Goal: Task Accomplishment & Management: Manage account settings

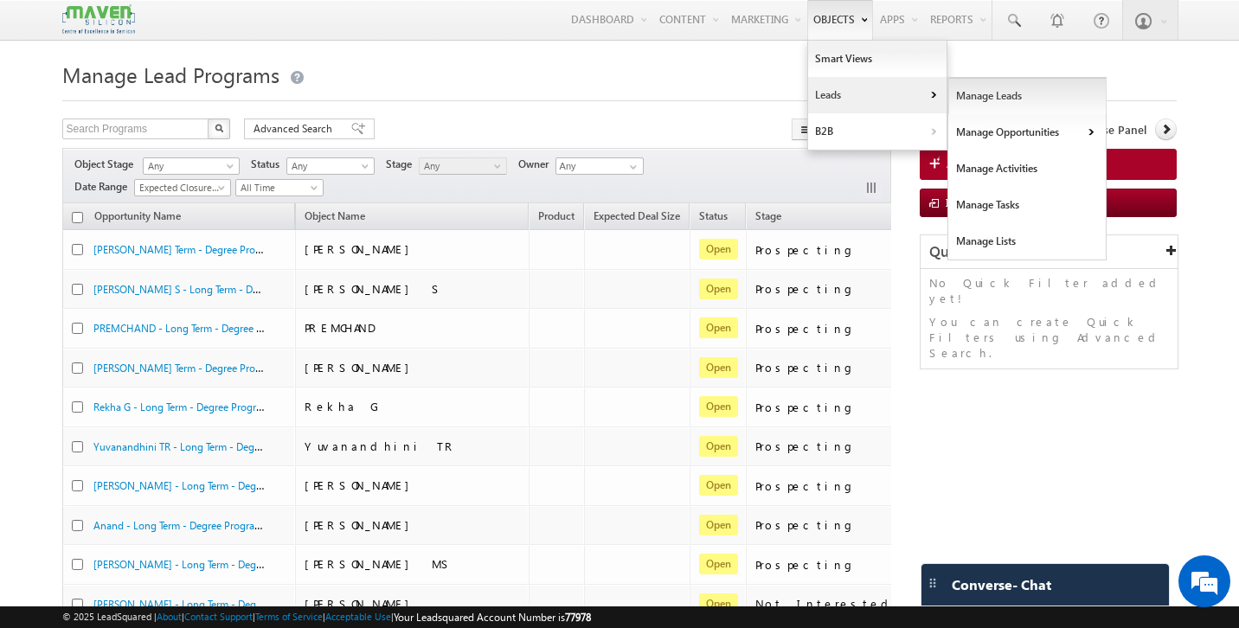
click at [978, 102] on link "Manage Leads" at bounding box center [1027, 96] width 158 height 36
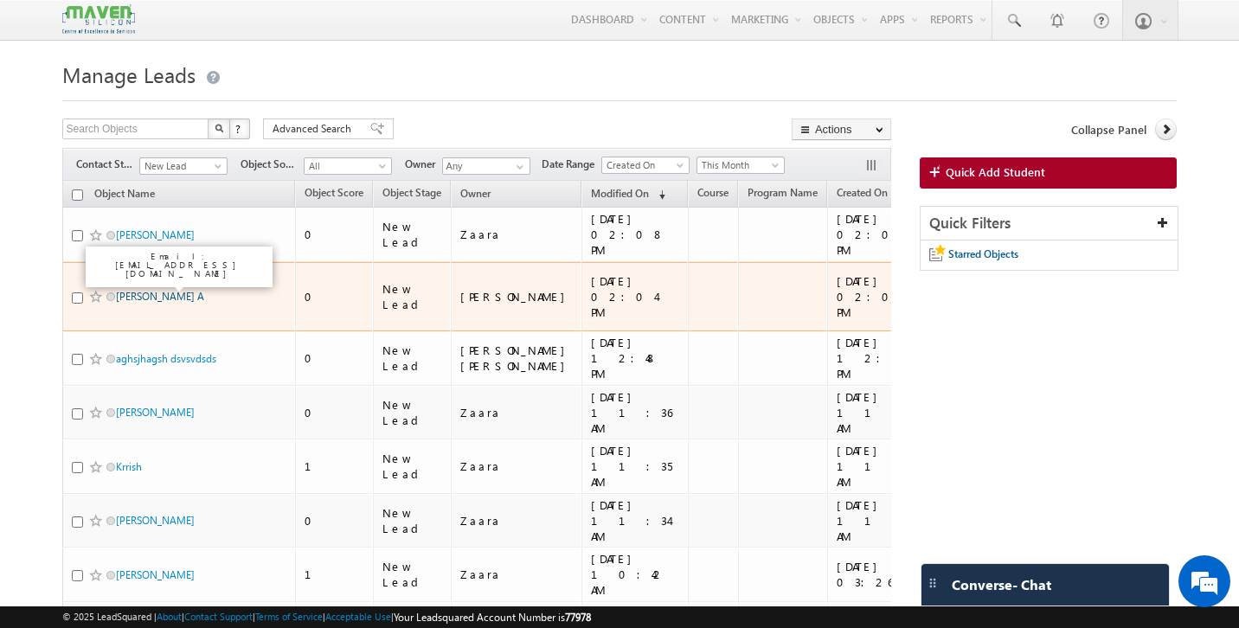
click at [158, 290] on link "[PERSON_NAME] A" at bounding box center [160, 296] width 88 height 13
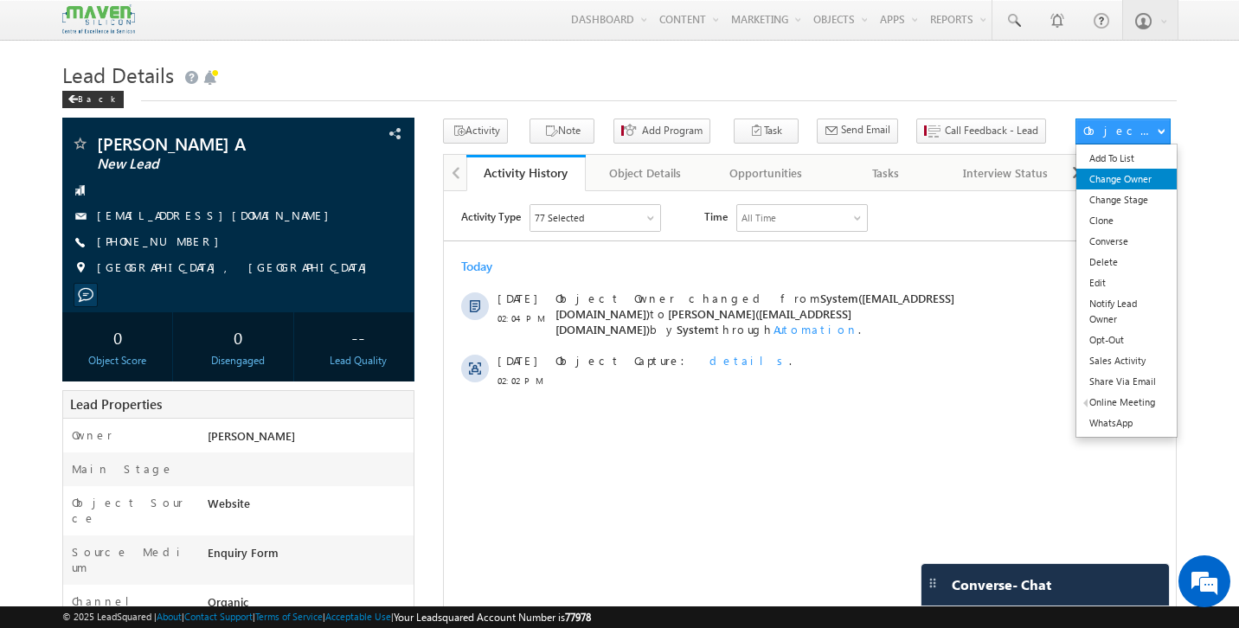
click at [1142, 178] on link "Change Owner" at bounding box center [1126, 179] width 100 height 21
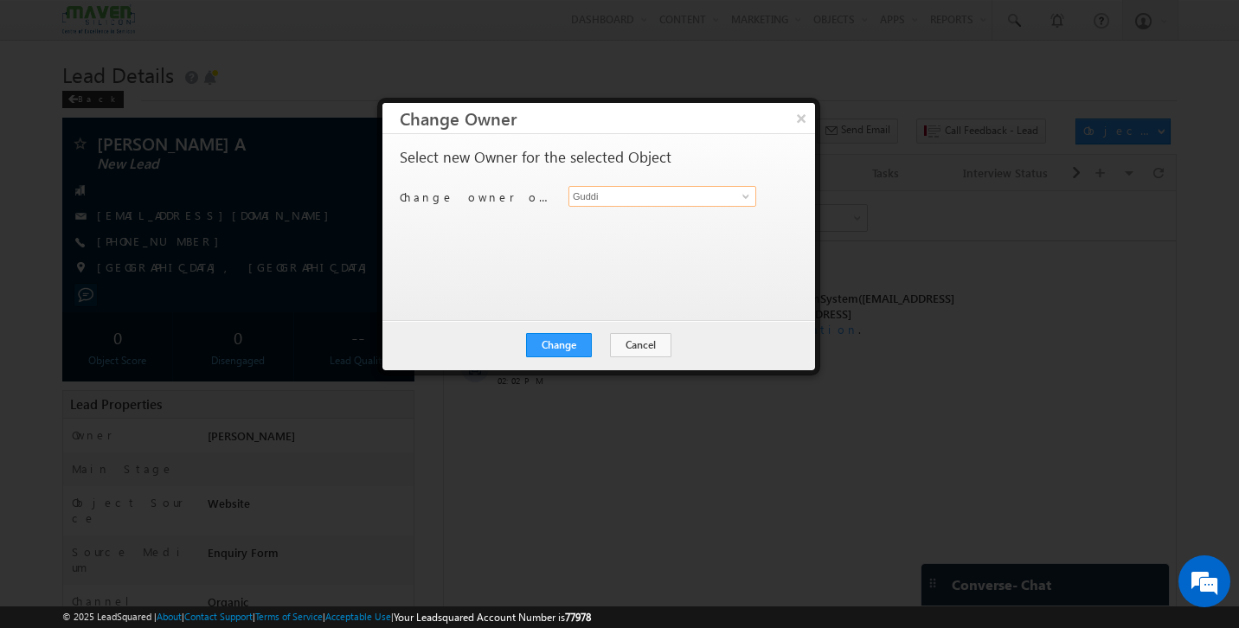
click at [618, 192] on input "Guddi" at bounding box center [662, 196] width 188 height 21
click at [577, 214] on link "[PERSON_NAME] [EMAIL_ADDRESS][DOMAIN_NAME]" at bounding box center [662, 223] width 188 height 33
type input "[PERSON_NAME]"
click at [573, 343] on button "Change" at bounding box center [559, 345] width 66 height 24
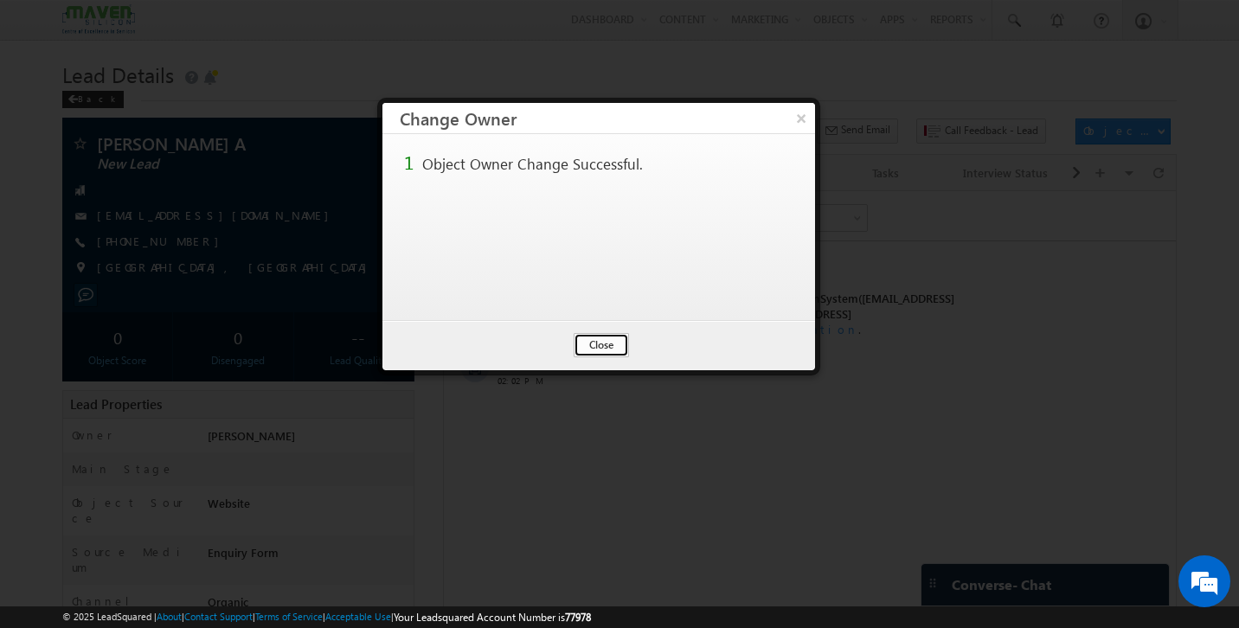
click at [602, 346] on button "Close" at bounding box center [600, 345] width 55 height 24
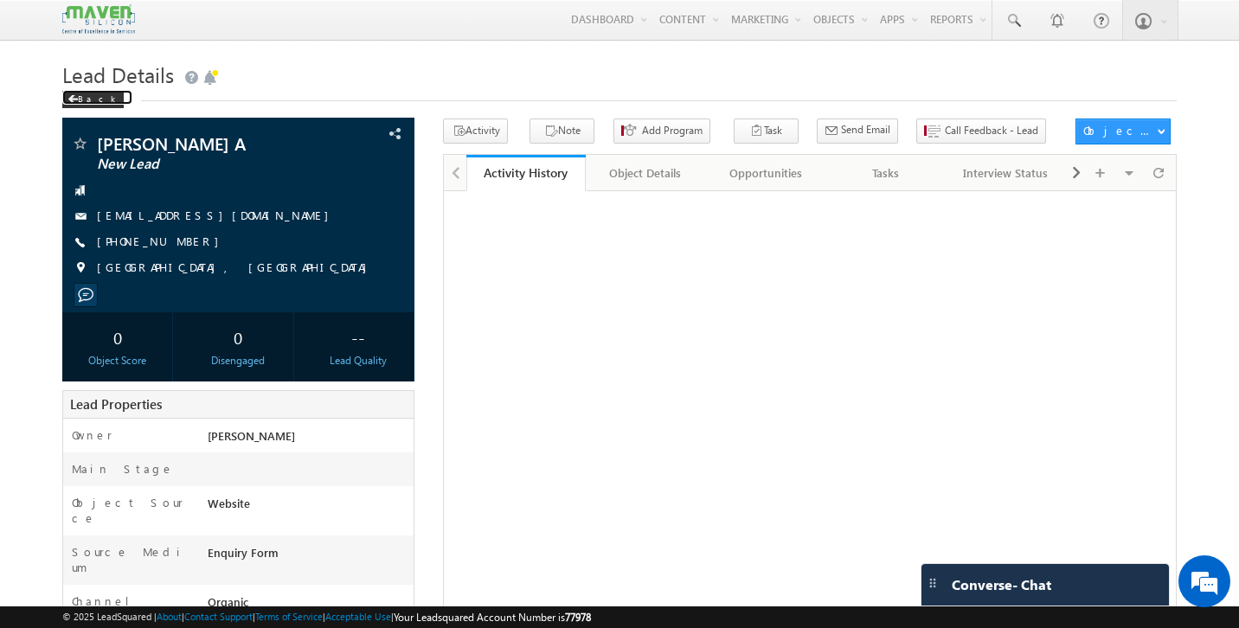
click at [86, 102] on div "Back" at bounding box center [92, 99] width 61 height 17
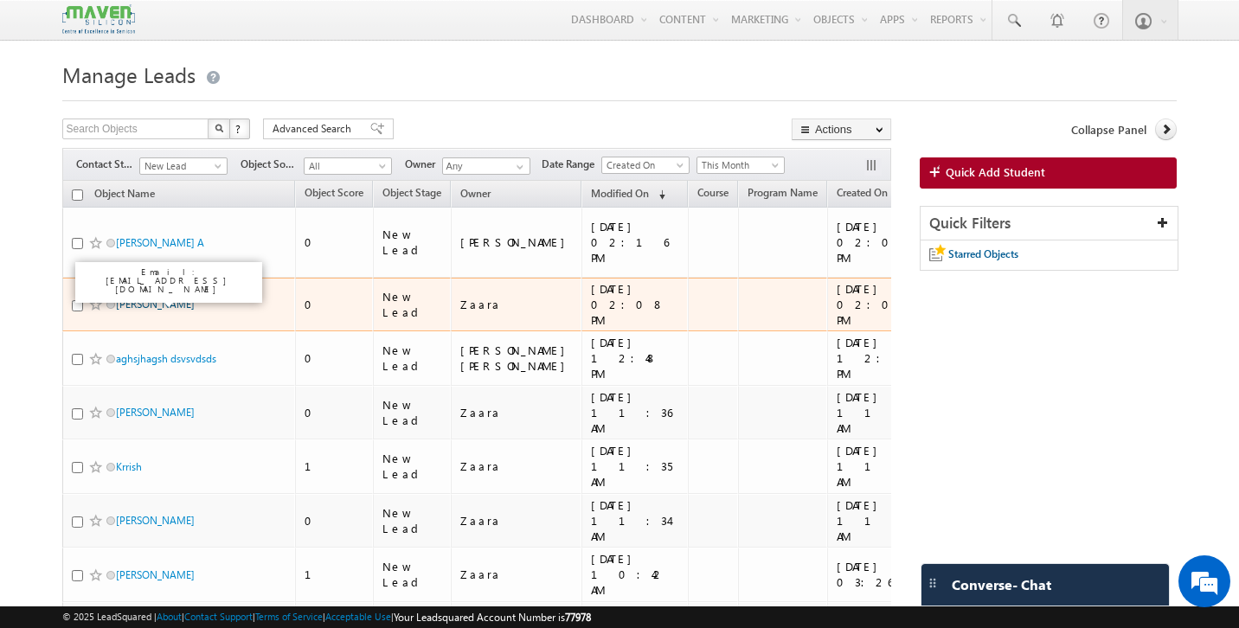
click at [142, 299] on link "[PERSON_NAME]" at bounding box center [155, 304] width 79 height 13
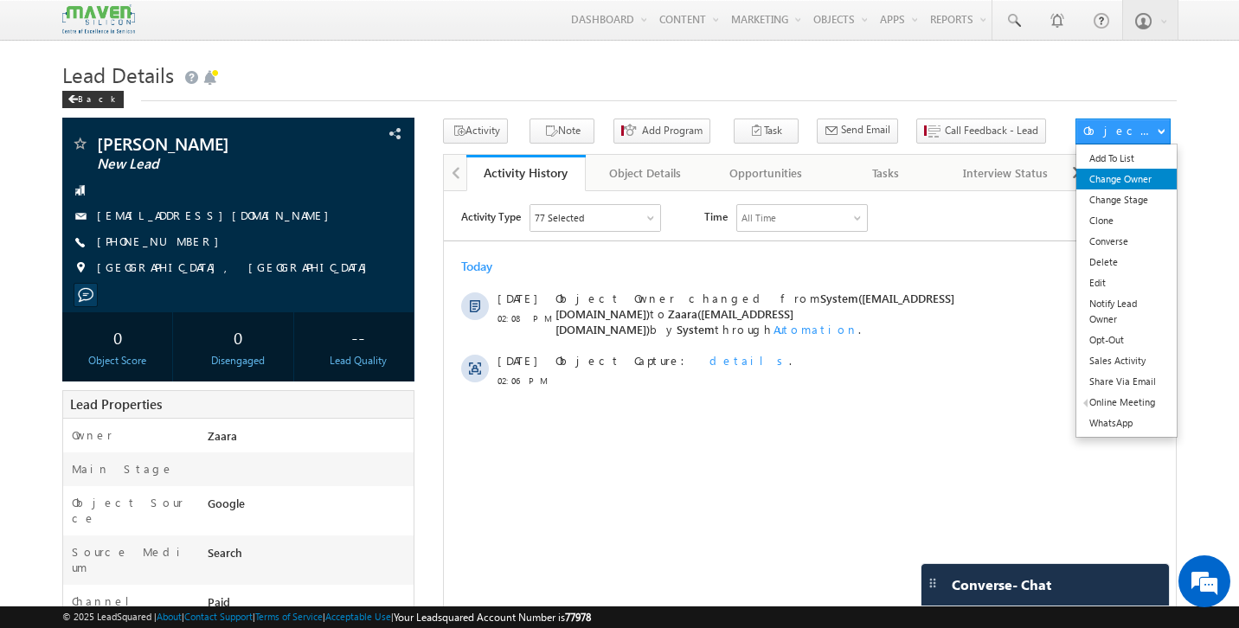
click at [1139, 180] on link "Change Owner" at bounding box center [1126, 179] width 100 height 21
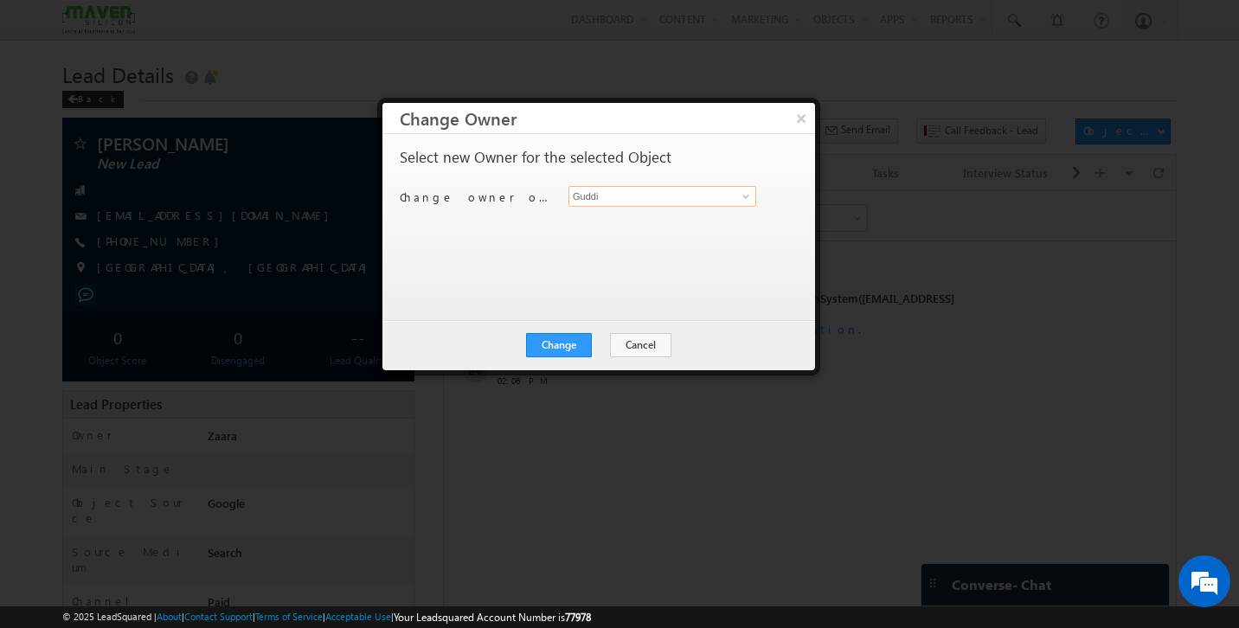
click at [598, 196] on input "Guddi" at bounding box center [662, 196] width 188 height 21
click at [597, 228] on span "[EMAIL_ADDRESS][DOMAIN_NAME]" at bounding box center [653, 230] width 156 height 13
type input "[PERSON_NAME]"
click at [569, 337] on button "Change" at bounding box center [559, 345] width 66 height 24
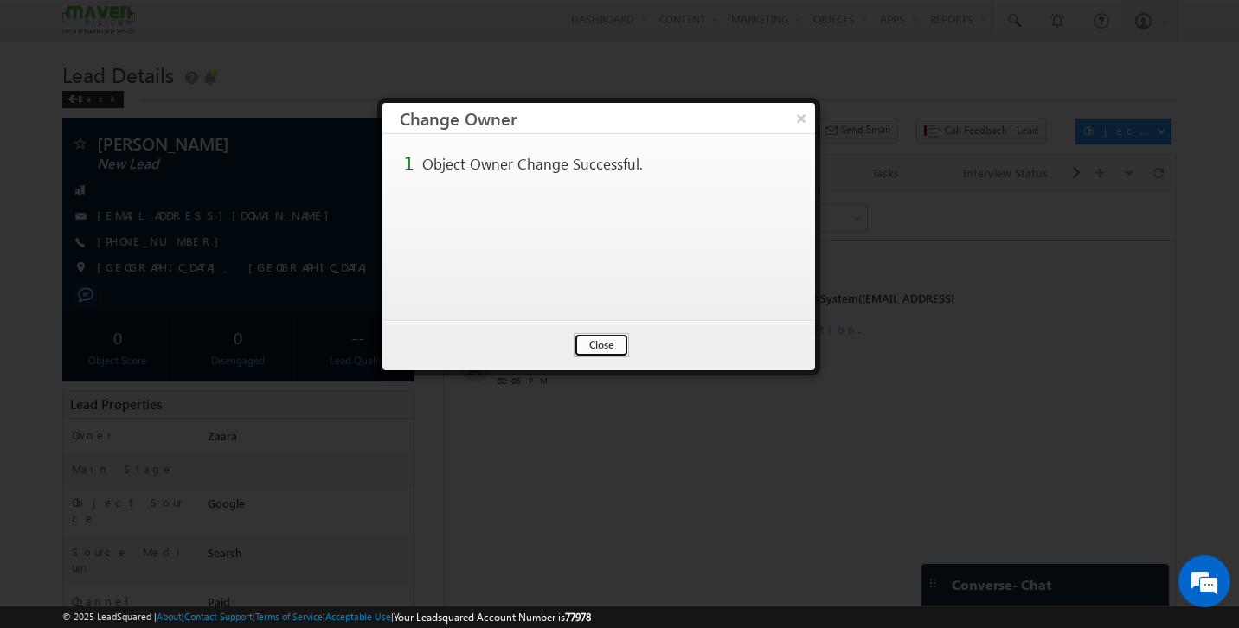
click at [598, 343] on button "Close" at bounding box center [600, 345] width 55 height 24
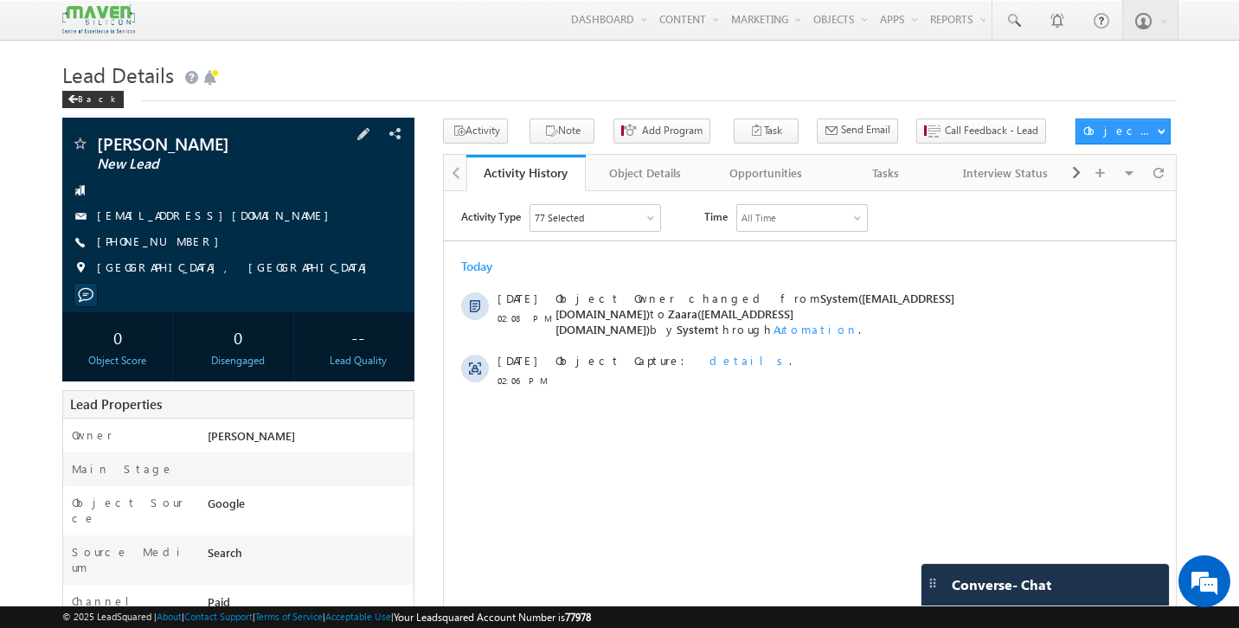
drag, startPoint x: 250, startPoint y: 221, endPoint x: 239, endPoint y: 219, distance: 11.4
click at [239, 219] on div "[EMAIL_ADDRESS][DOMAIN_NAME]" at bounding box center [239, 216] width 336 height 17
copy div "[EMAIL_ADDRESS][DOMAIN_NAME]"
click at [93, 103] on div "Back" at bounding box center [92, 99] width 61 height 17
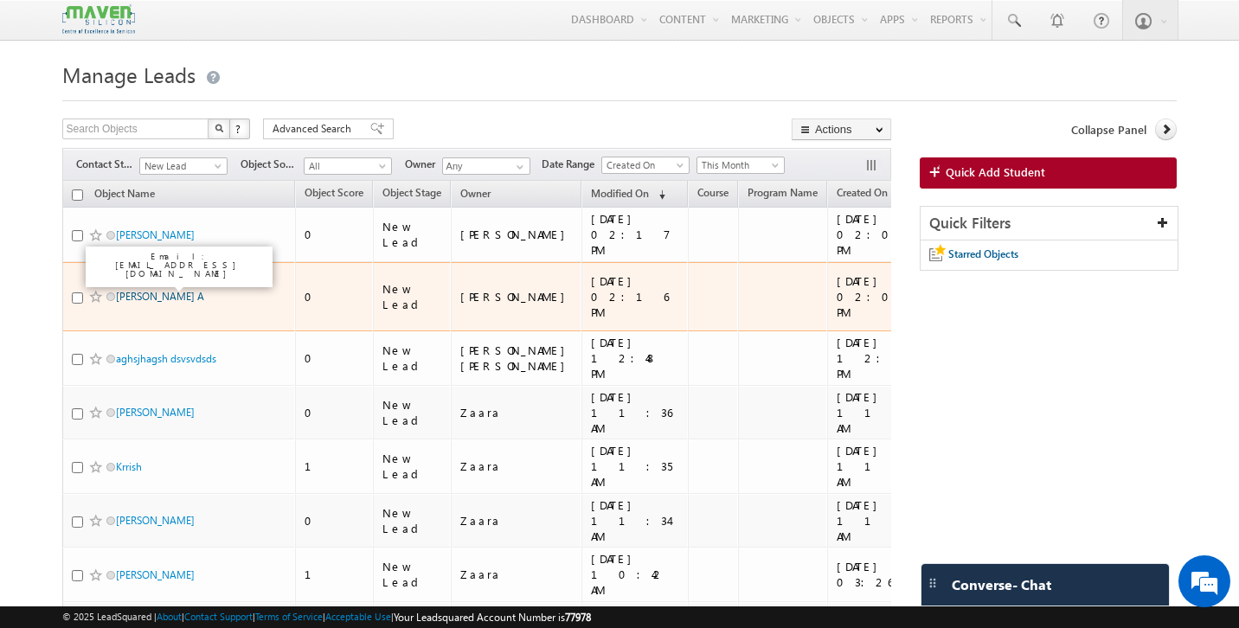
click at [148, 290] on link "Selvakumar A" at bounding box center [160, 296] width 88 height 13
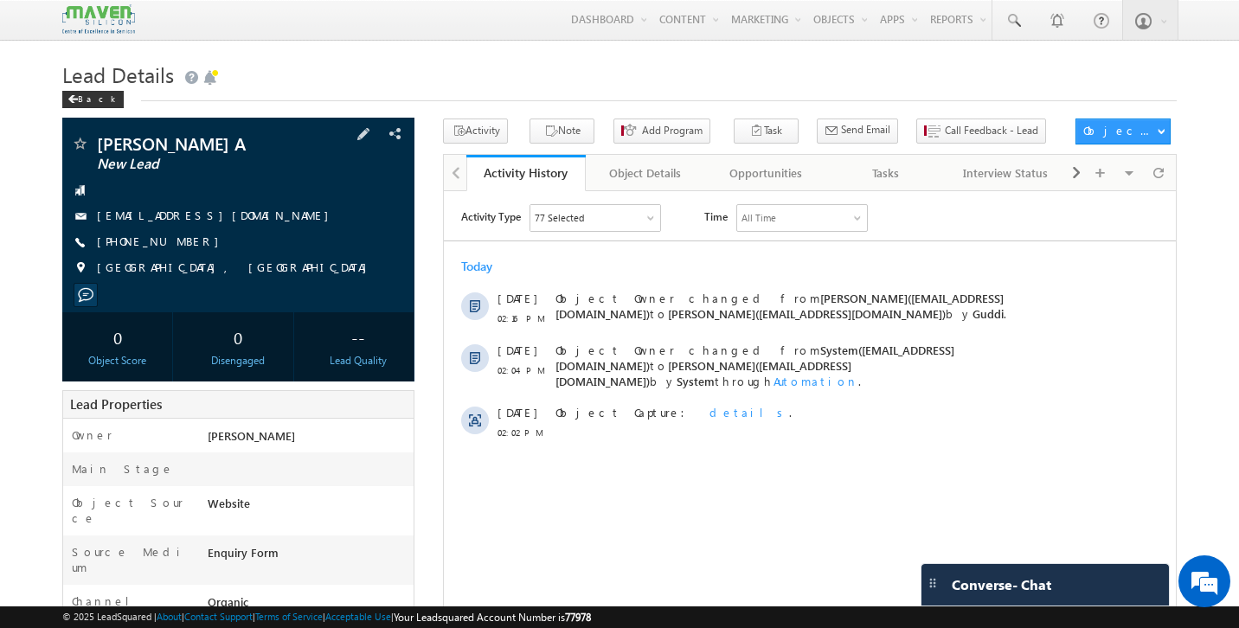
drag, startPoint x: 221, startPoint y: 223, endPoint x: 207, endPoint y: 221, distance: 14.8
click at [207, 221] on div "selvak706@gmail.com" at bounding box center [239, 216] width 336 height 17
drag, startPoint x: 213, startPoint y: 221, endPoint x: 202, endPoint y: 224, distance: 10.7
click at [202, 224] on div "[EMAIL_ADDRESS][DOMAIN_NAME]" at bounding box center [239, 216] width 336 height 17
copy div "[EMAIL_ADDRESS][DOMAIN_NAME]"
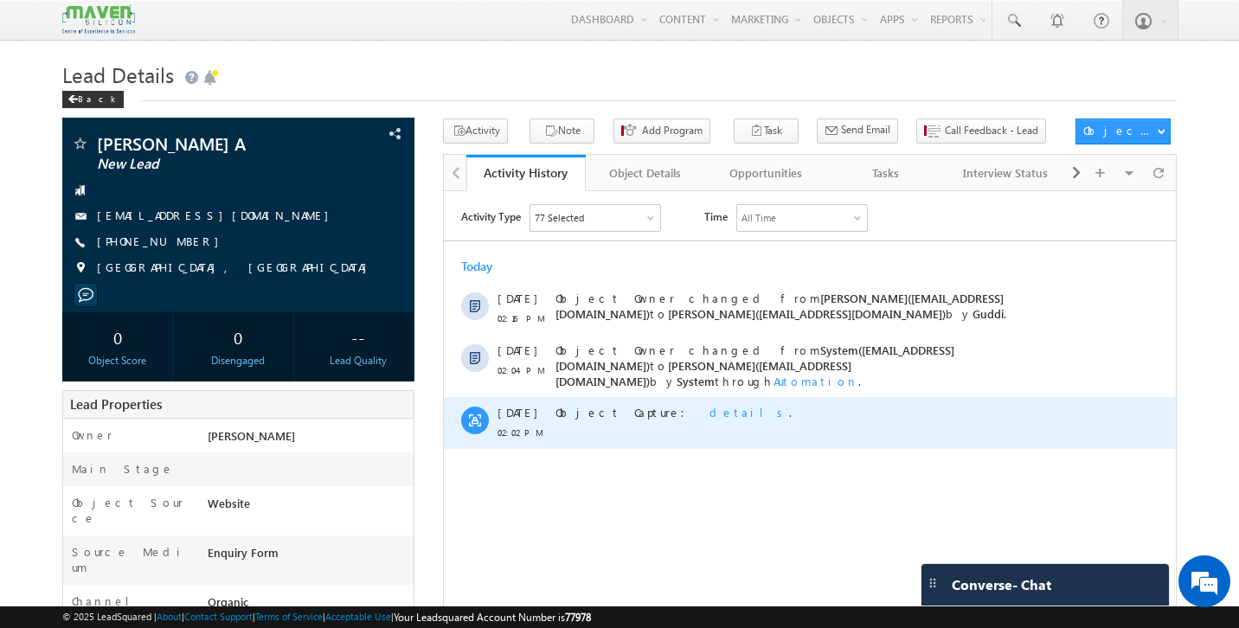
copy div "[EMAIL_ADDRESS][DOMAIN_NAME]"
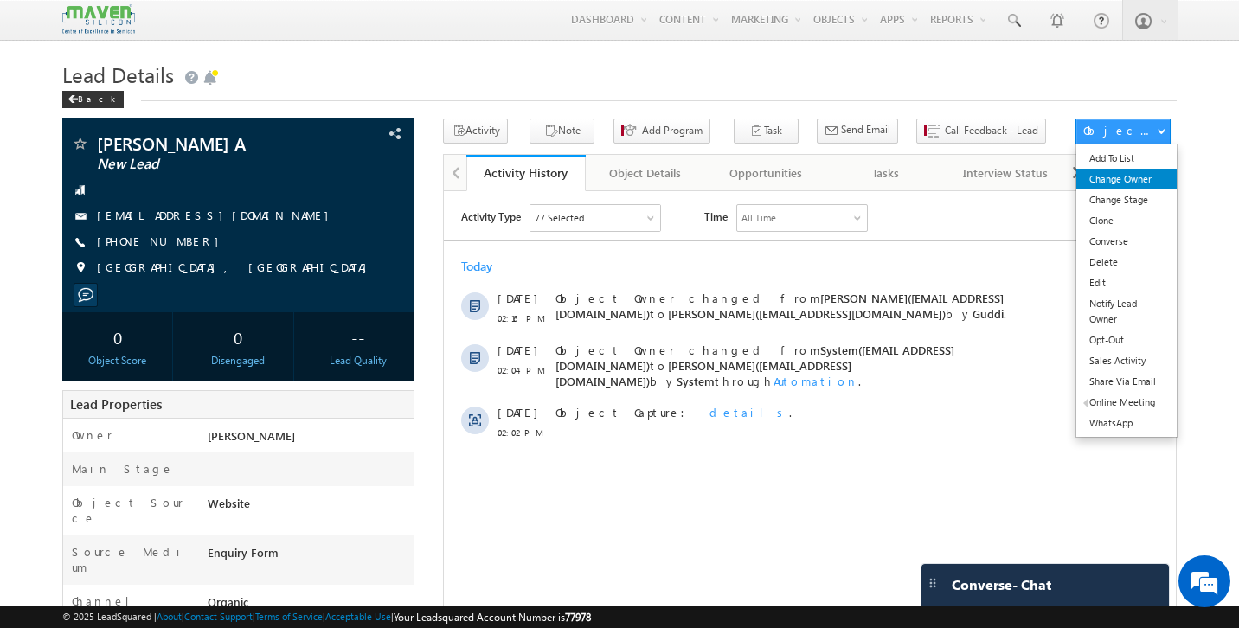
click at [1134, 188] on link "Change Owner" at bounding box center [1126, 179] width 100 height 21
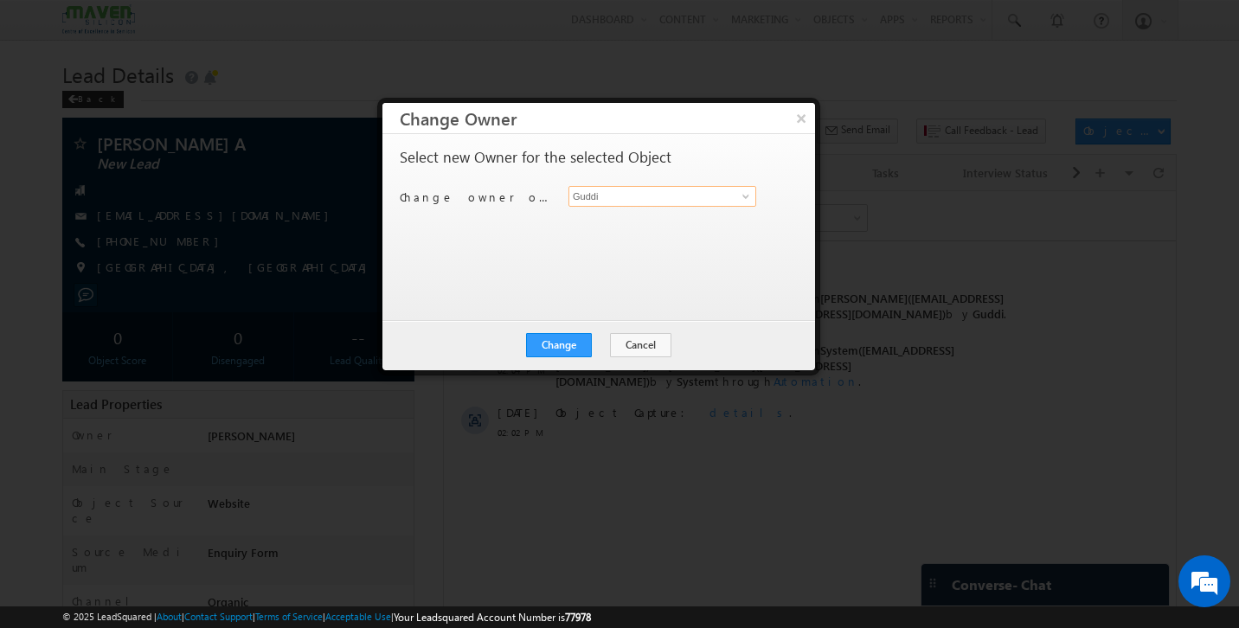
click at [605, 196] on input "Guddi" at bounding box center [662, 196] width 188 height 21
click at [590, 222] on link "Komal lsq4@maven-silicon.com" at bounding box center [662, 223] width 188 height 33
type input "[PERSON_NAME]"
click at [554, 343] on button "Change" at bounding box center [559, 345] width 66 height 24
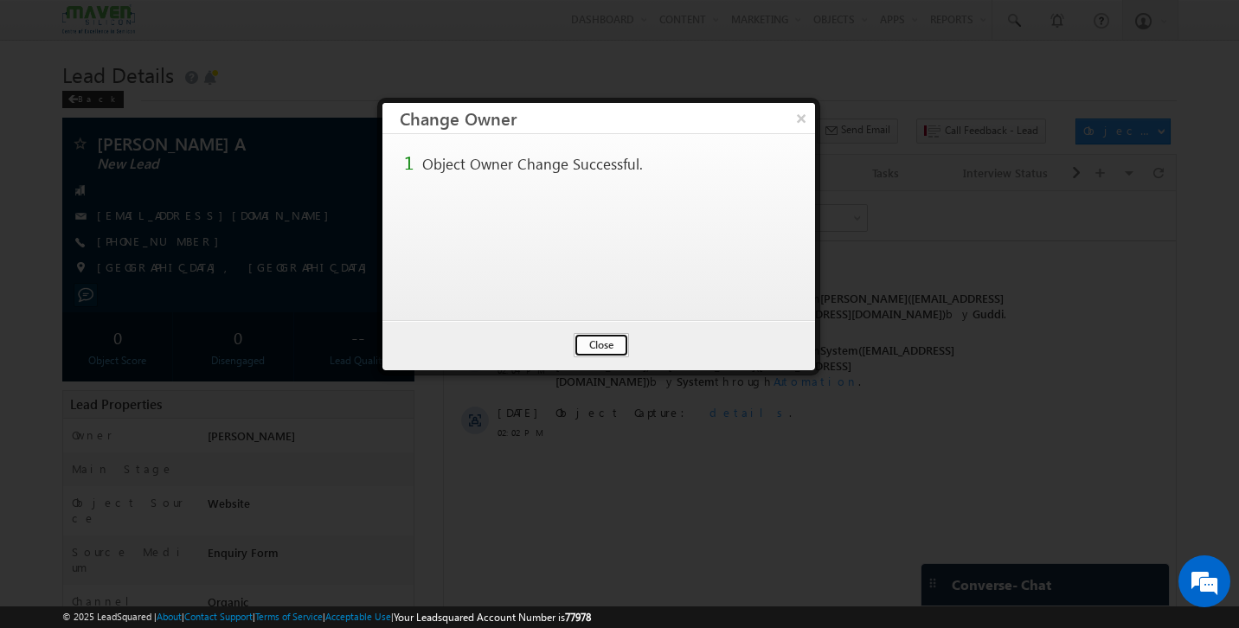
click at [592, 344] on button "Close" at bounding box center [600, 345] width 55 height 24
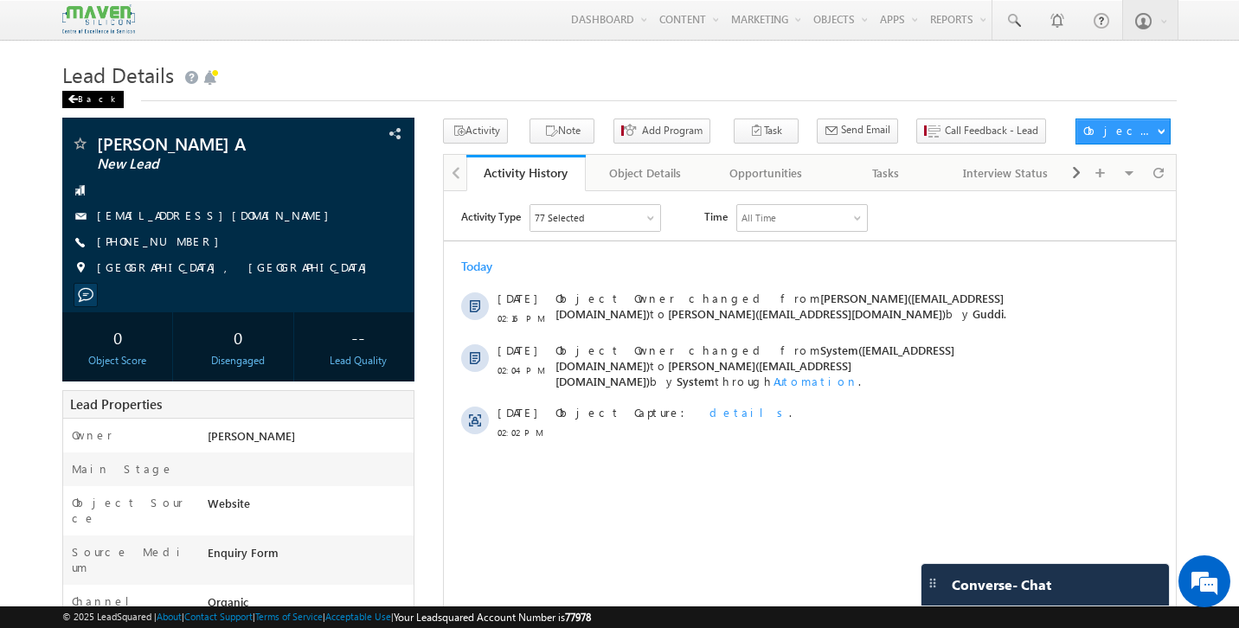
click at [86, 103] on div "Back" at bounding box center [92, 99] width 61 height 17
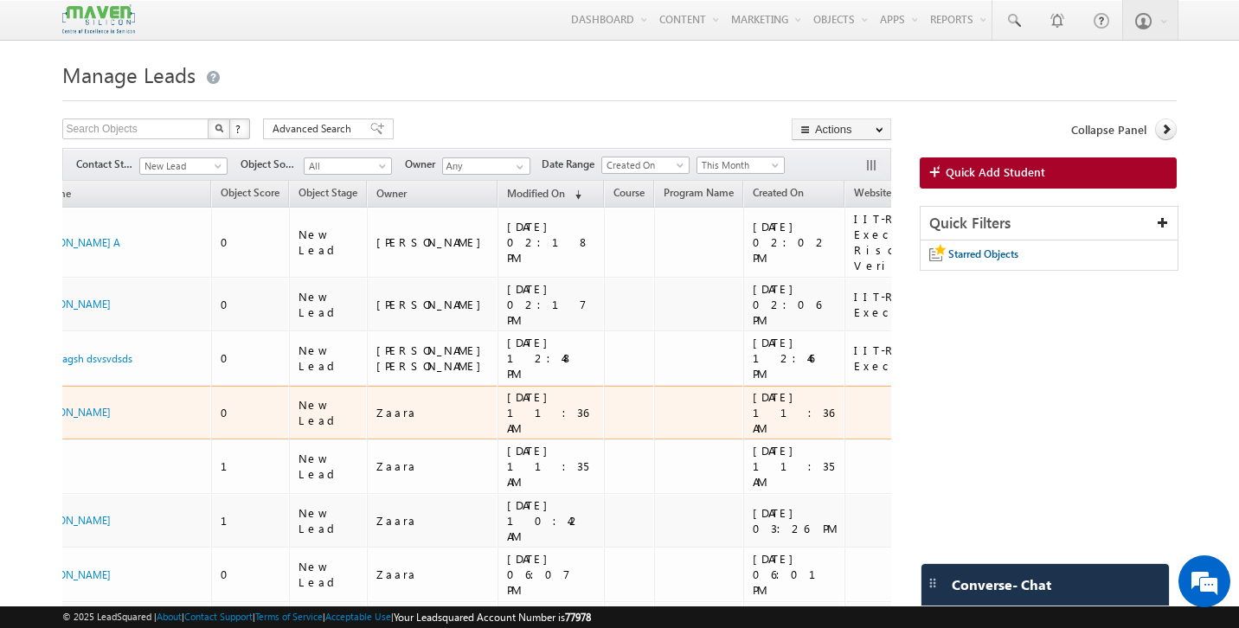
scroll to position [0, 9]
